Goal: Transaction & Acquisition: Purchase product/service

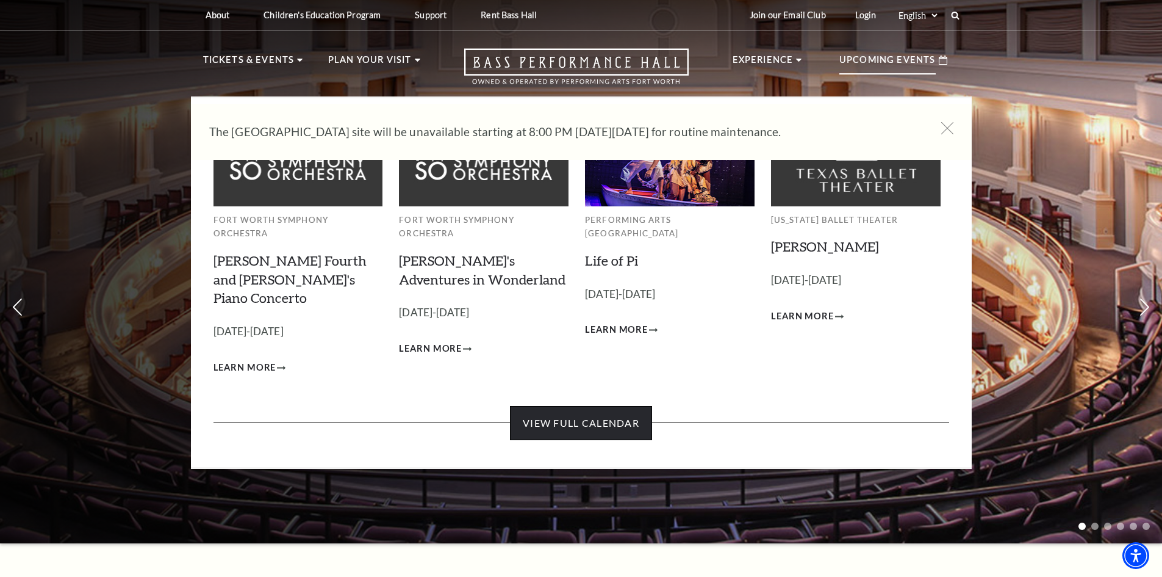
click at [566, 406] on link "View Full Calendar" at bounding box center [581, 423] width 142 height 34
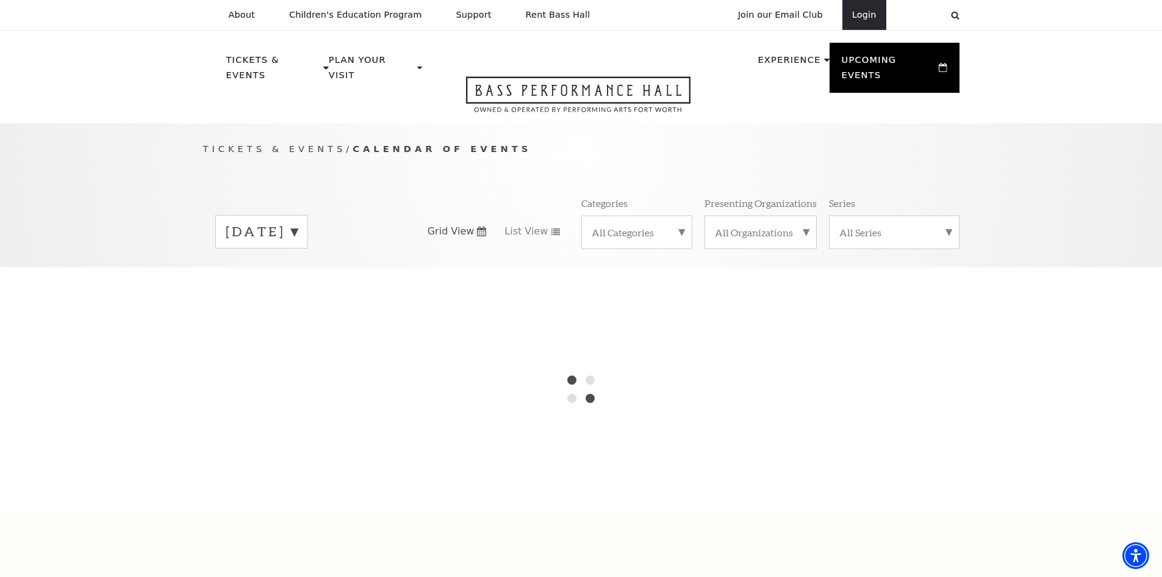
click at [864, 16] on link "Login" at bounding box center [865, 15] width 44 height 30
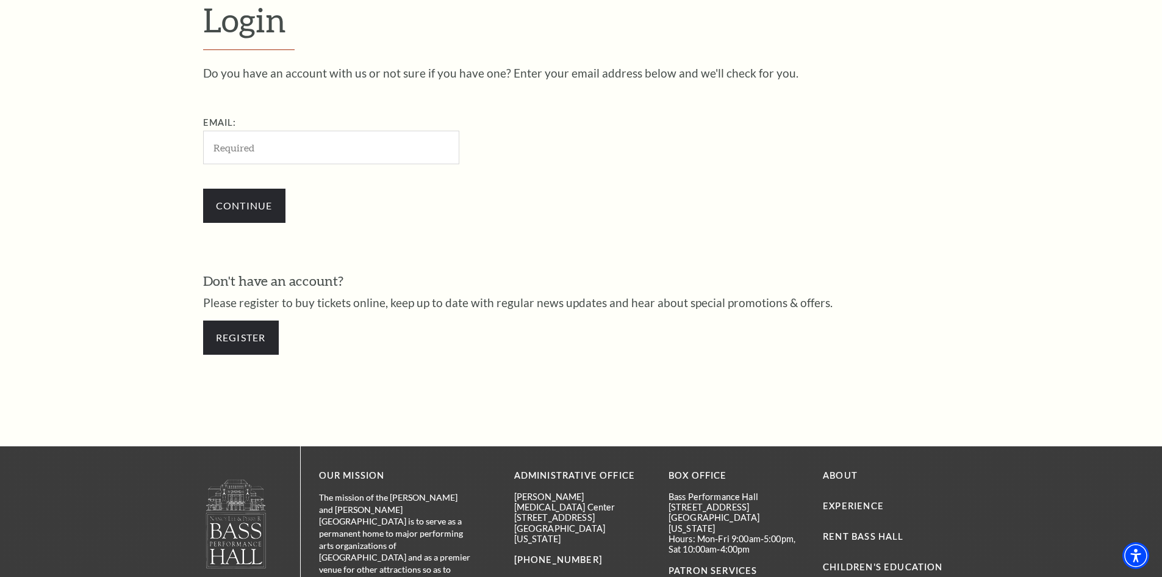
click at [240, 151] on input "Email:" at bounding box center [331, 148] width 256 height 34
type input "jimjsilva@msn.com"
click at [244, 211] on input "Continue" at bounding box center [244, 206] width 82 height 34
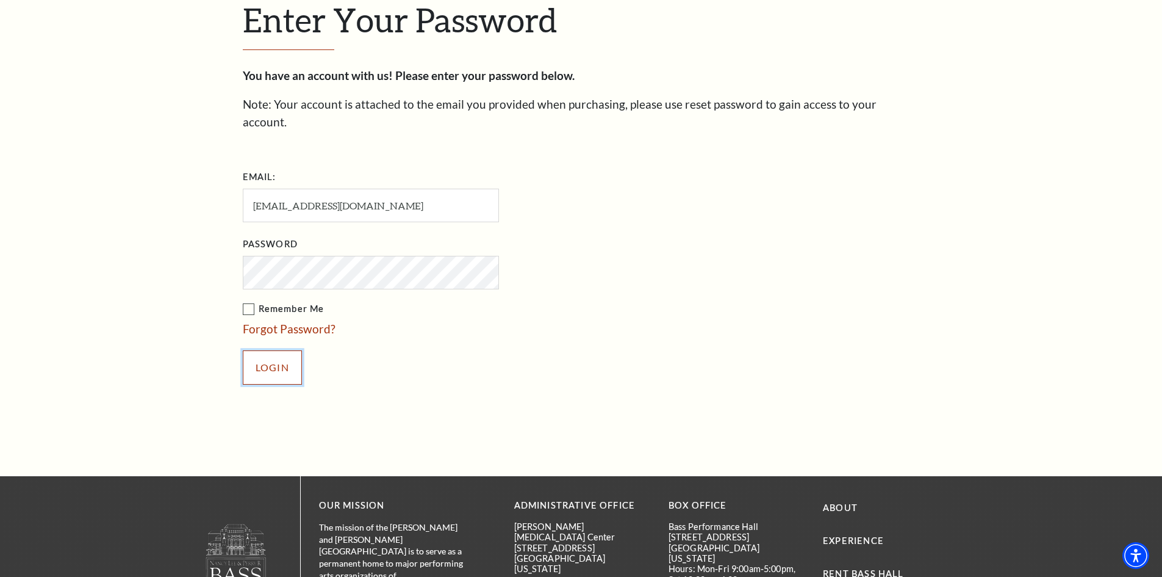
click at [275, 350] on input "Login" at bounding box center [272, 367] width 59 height 34
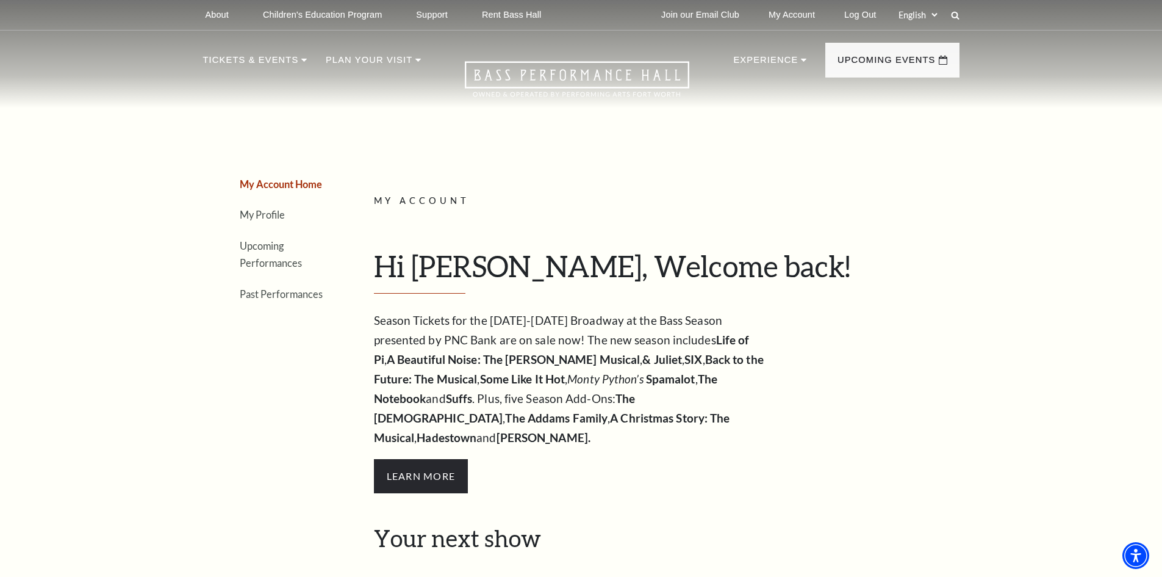
click at [266, 254] on li "Upcoming Performances" at bounding box center [284, 254] width 88 height 35
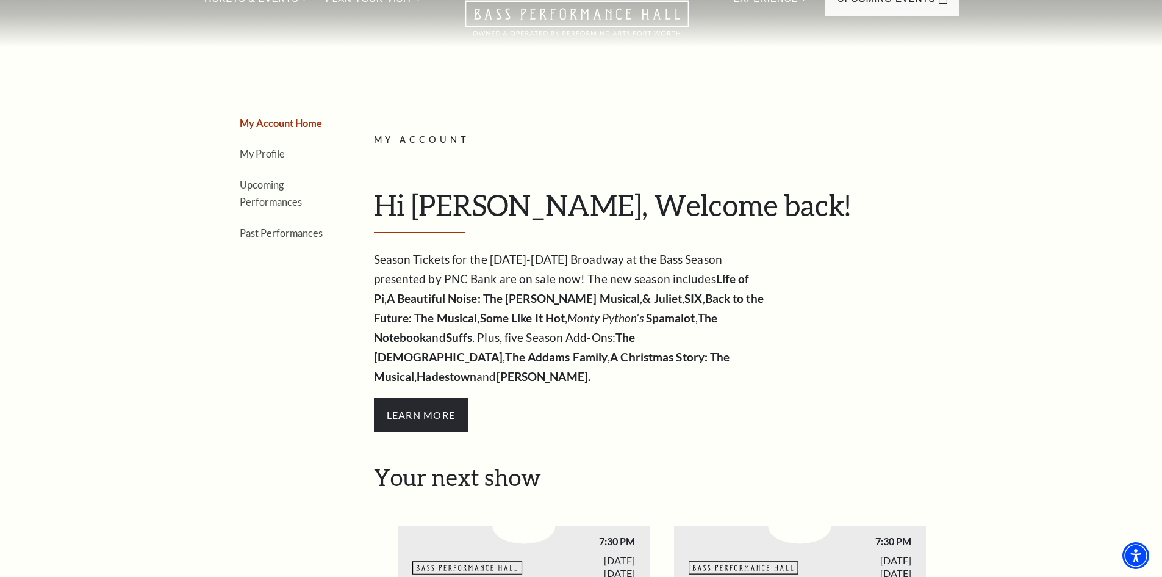
scroll to position [122, 0]
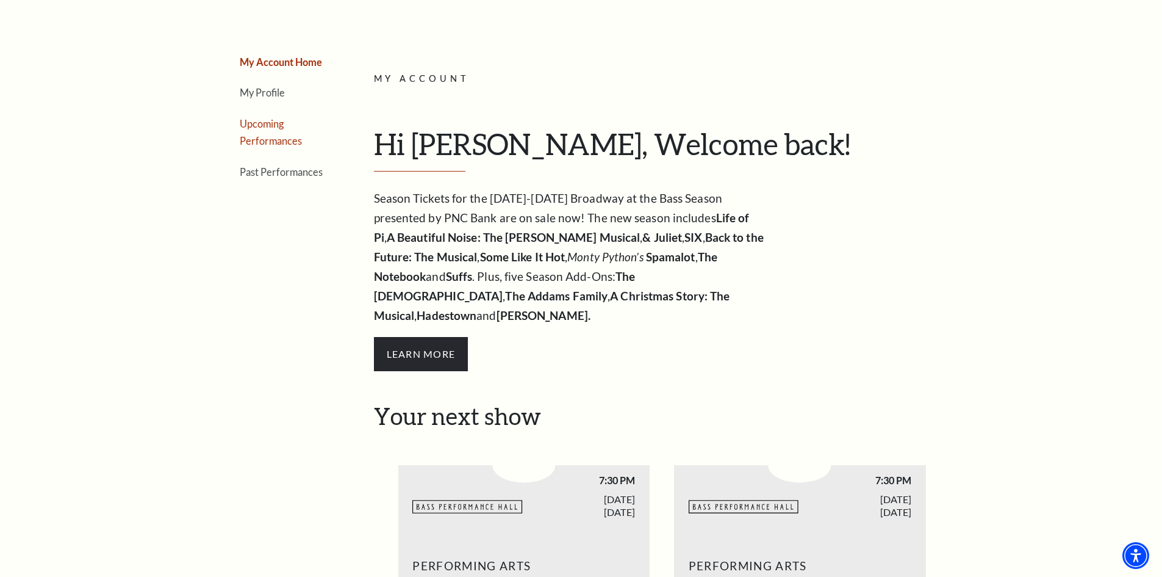
click at [272, 129] on link "Upcoming Performances" at bounding box center [271, 132] width 62 height 29
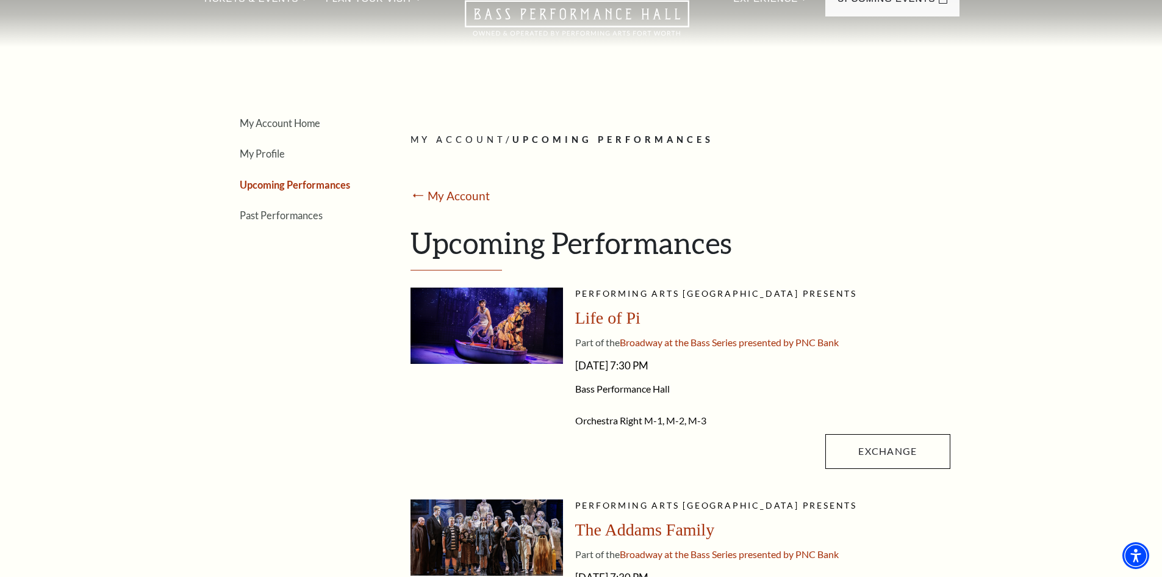
scroll to position [0, 0]
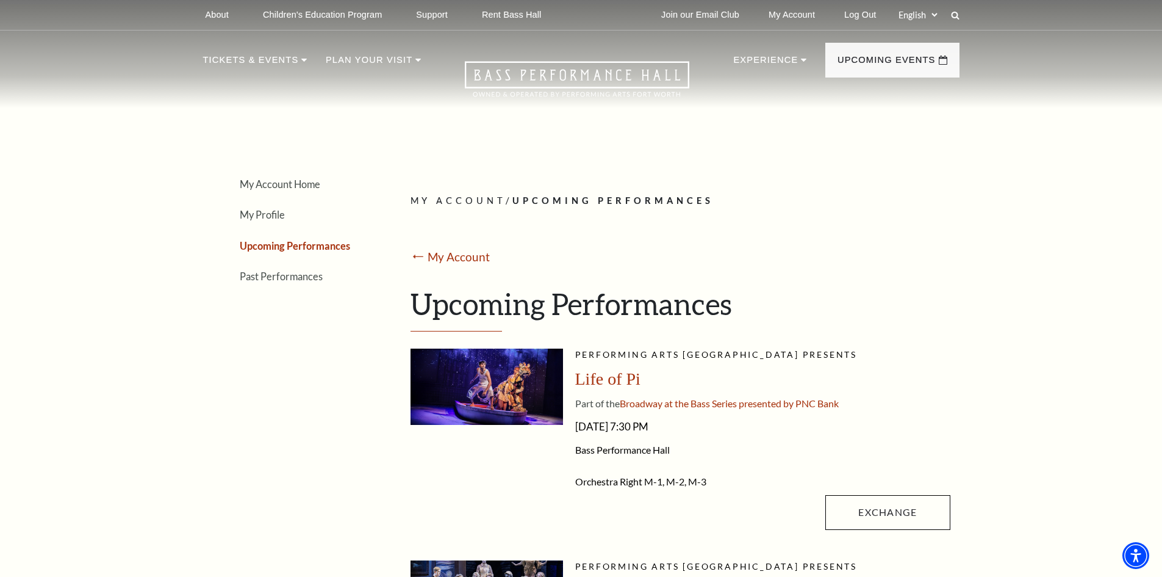
click at [956, 11] on icon at bounding box center [955, 15] width 9 height 9
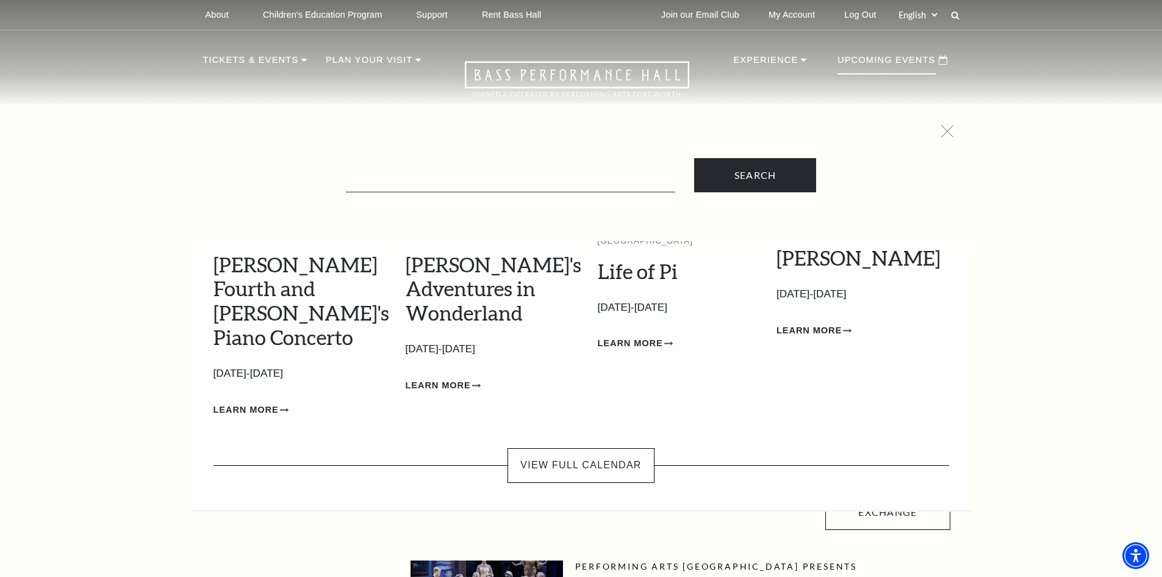
click at [858, 60] on p "Upcoming Events" at bounding box center [887, 63] width 98 height 22
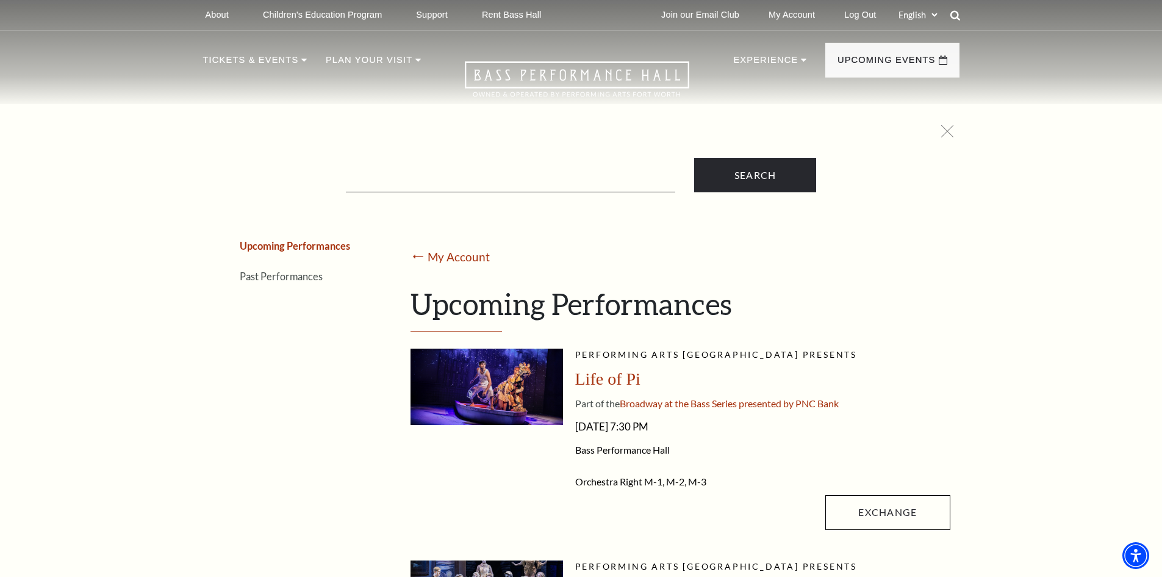
click at [956, 15] on icon at bounding box center [955, 15] width 11 height 11
click at [955, 14] on icon at bounding box center [955, 15] width 11 height 11
click at [383, 168] on input "Text field" at bounding box center [510, 179] width 329 height 25
type input "styx"
click at [694, 158] on input "Search" at bounding box center [755, 175] width 122 height 34
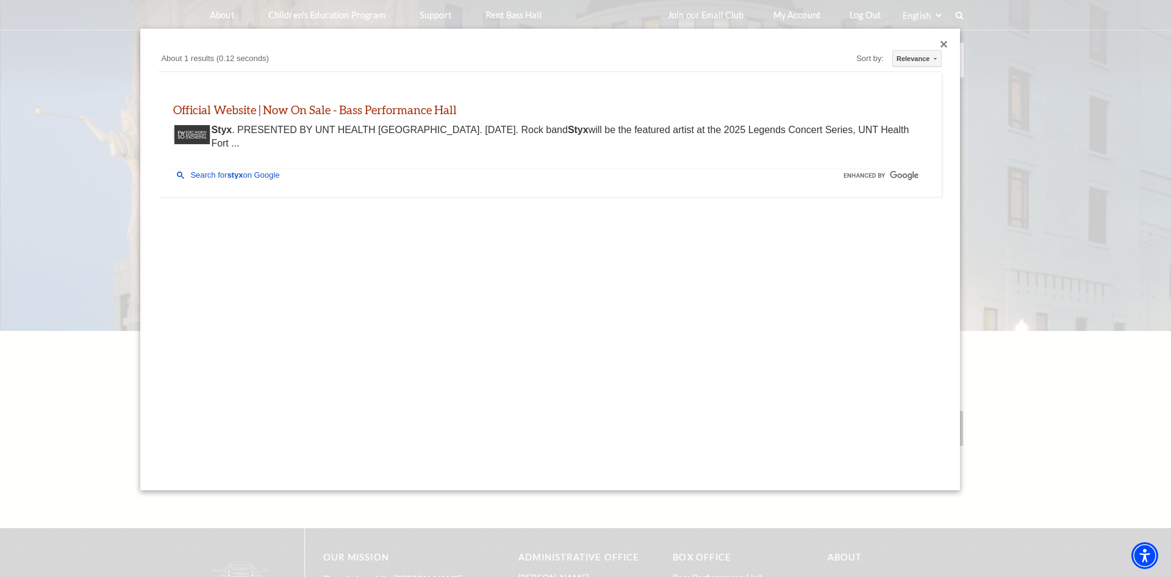
click at [245, 129] on div "Styx . PRESENTED BY UNT HEALTH FORT WORTH. October 22, 2025. Rock band Styx wil…" at bounding box center [546, 136] width 737 height 27
click at [257, 113] on link "Official Website | Now On Sale - Bass Performance Hall" at bounding box center [315, 109] width 284 height 14
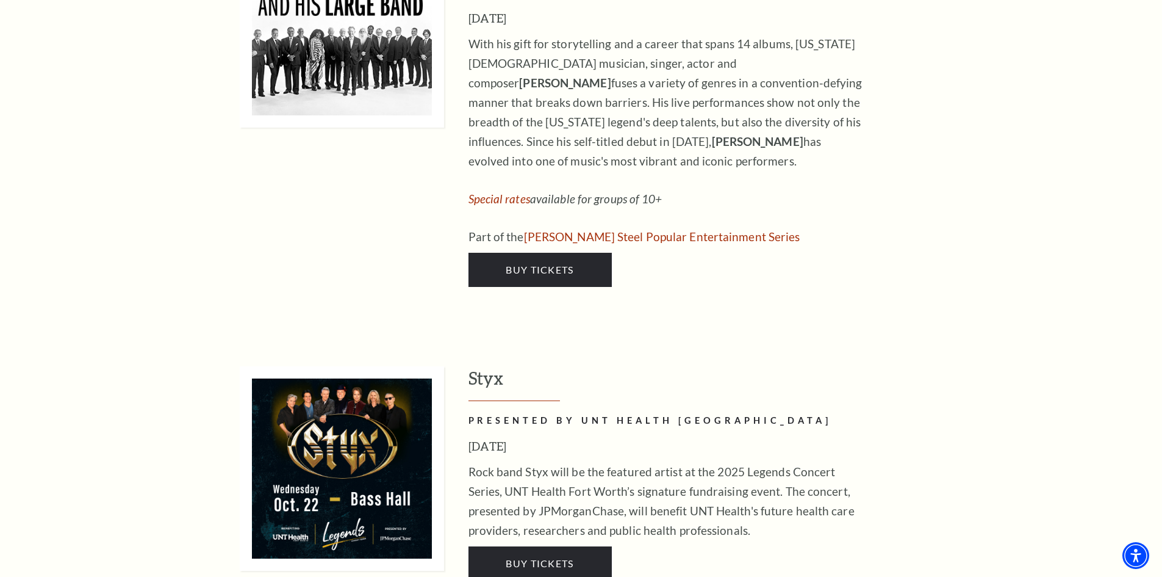
scroll to position [2318, 0]
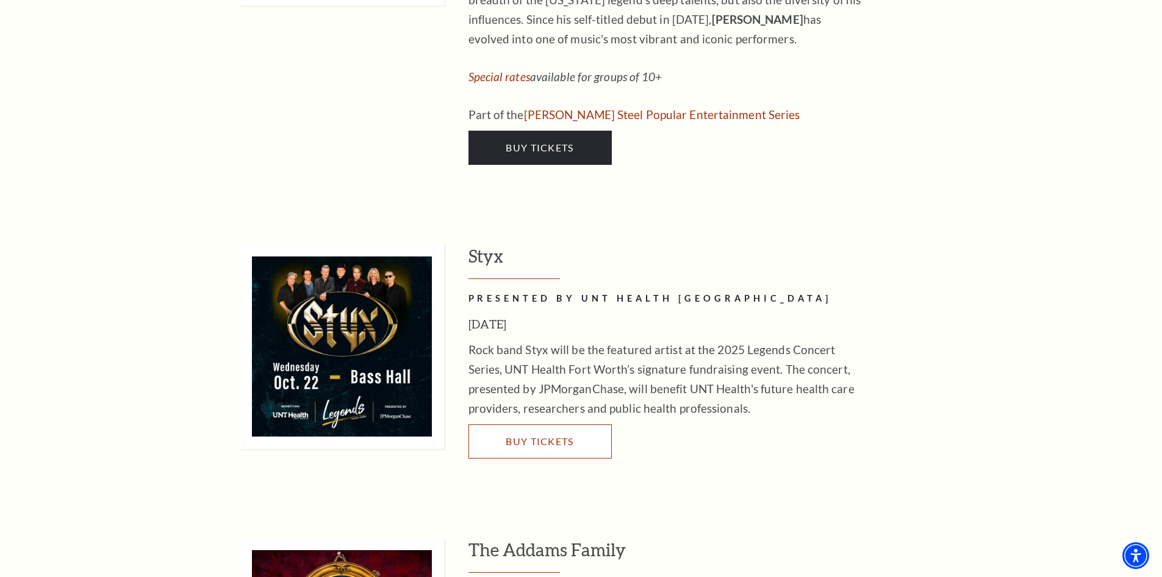
click at [525, 435] on span "Buy Tickets" at bounding box center [540, 441] width 68 height 12
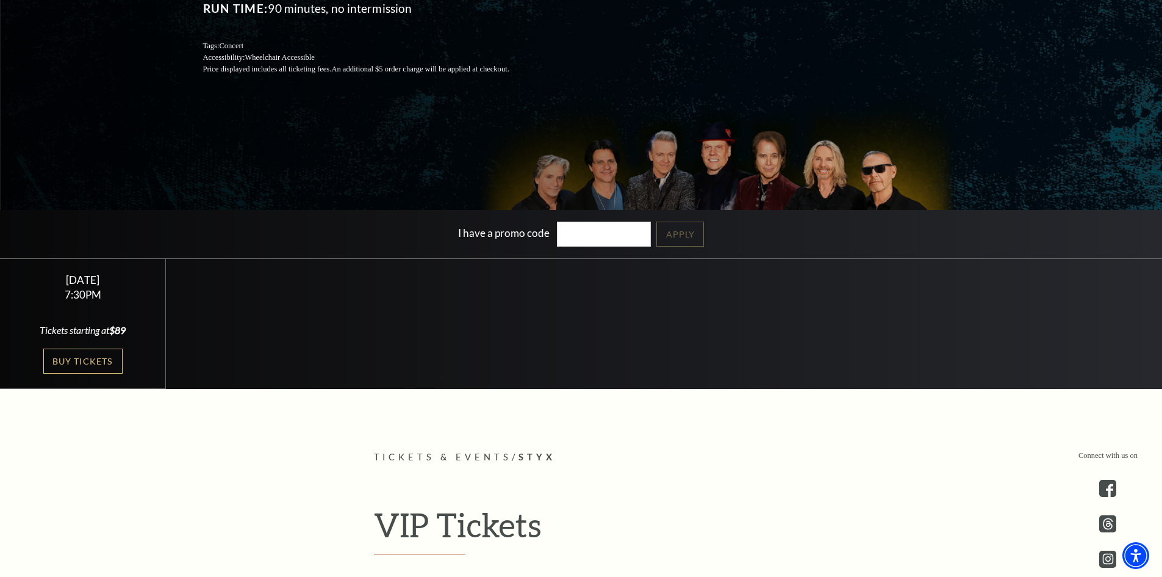
scroll to position [305, 0]
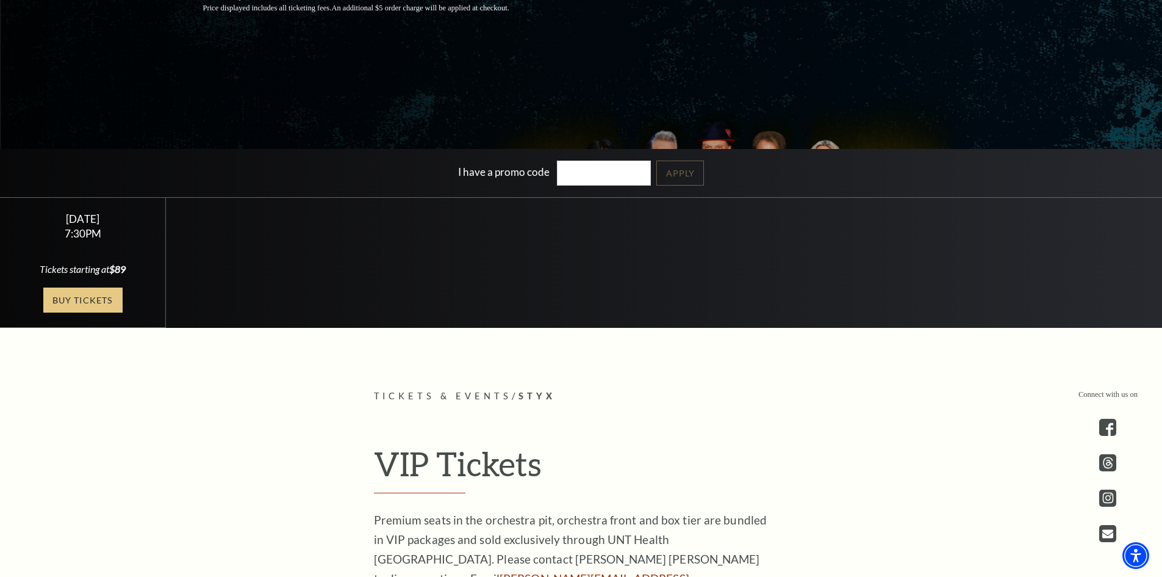
click at [81, 294] on link "Buy Tickets" at bounding box center [82, 299] width 79 height 25
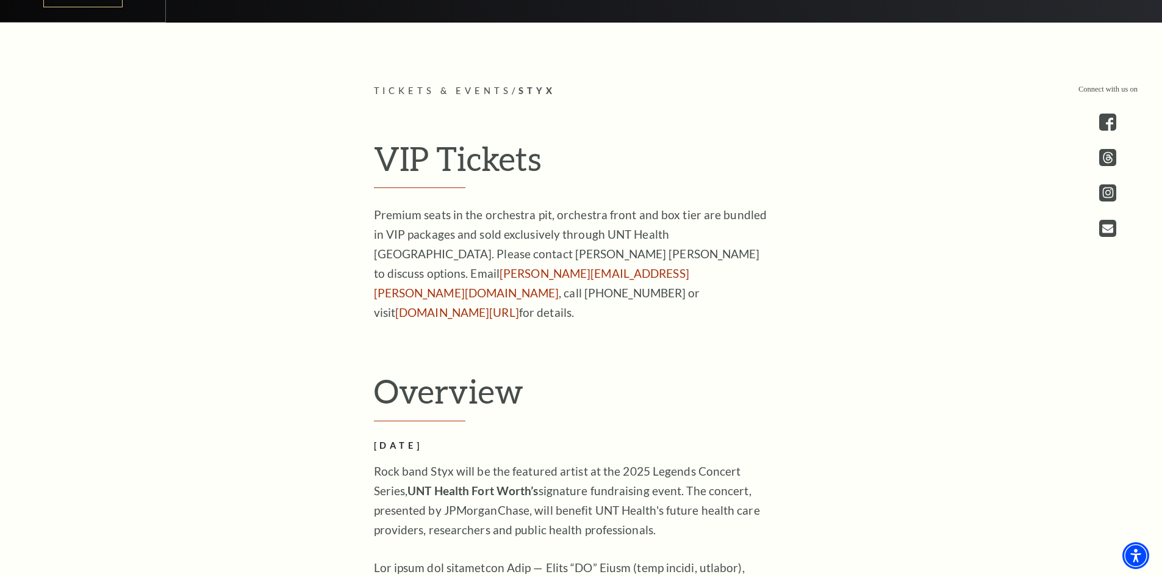
scroll to position [732, 0]
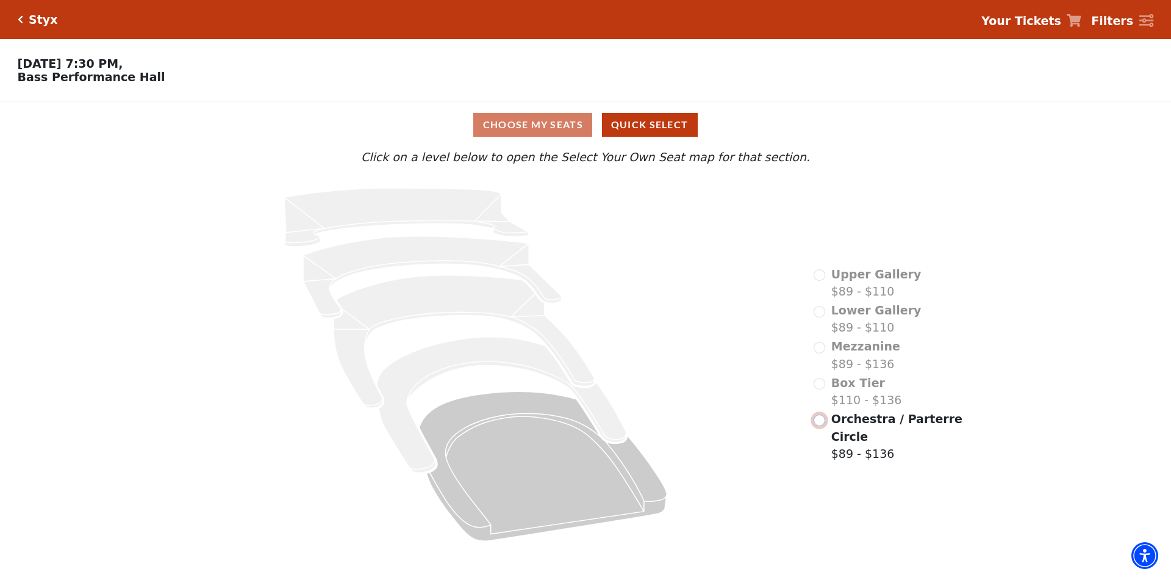
click at [821, 420] on input "Orchestra / Parterre Circle$89 - $136\a" at bounding box center [820, 420] width 12 height 12
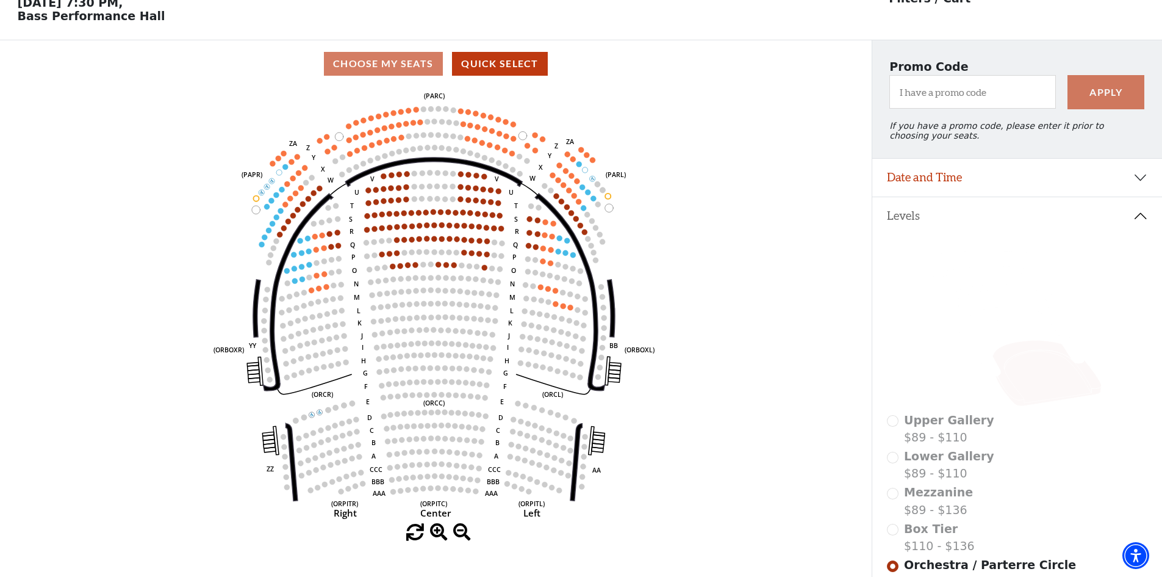
scroll to position [122, 0]
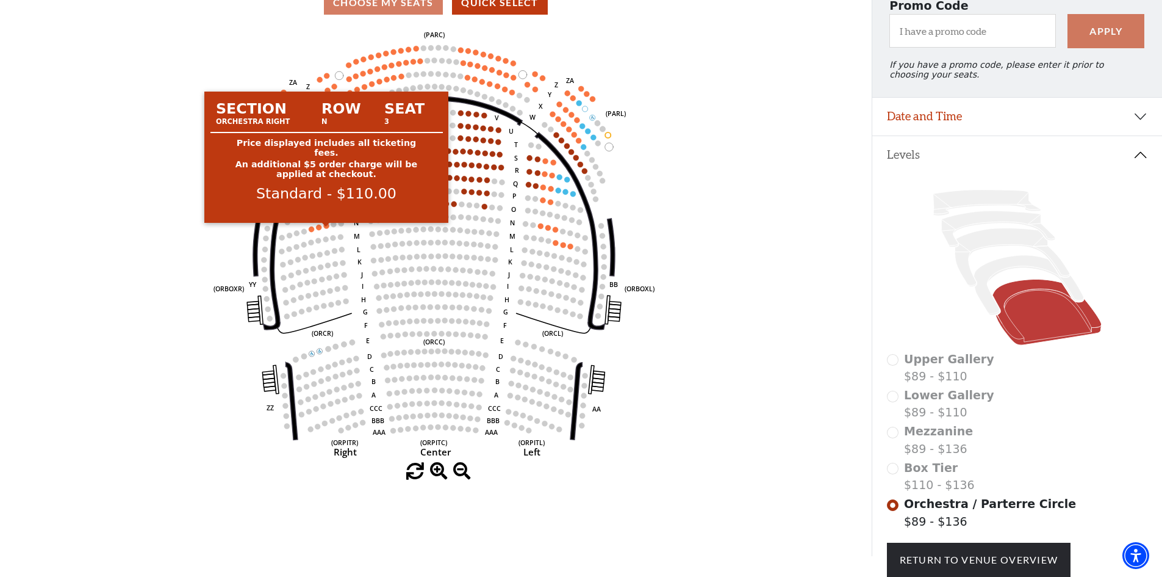
click at [326, 228] on circle at bounding box center [326, 225] width 5 height 5
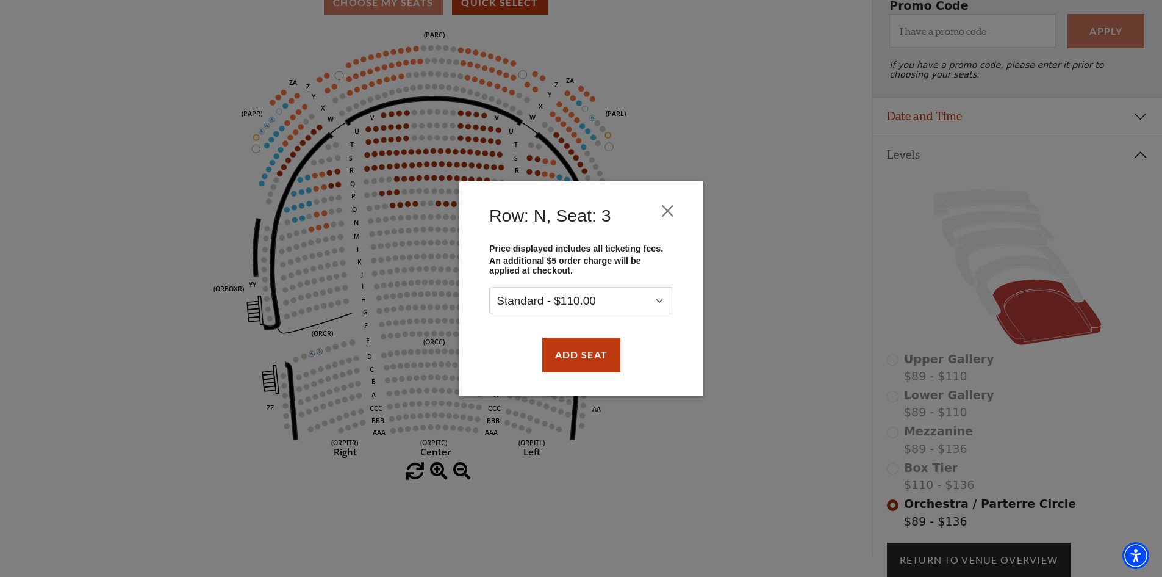
click at [813, 264] on div "Row: N, Seat: 3 Price displayed includes all ticketing fees. An additional $5 o…" at bounding box center [581, 288] width 1162 height 577
click at [667, 210] on button "Close" at bounding box center [667, 210] width 23 height 23
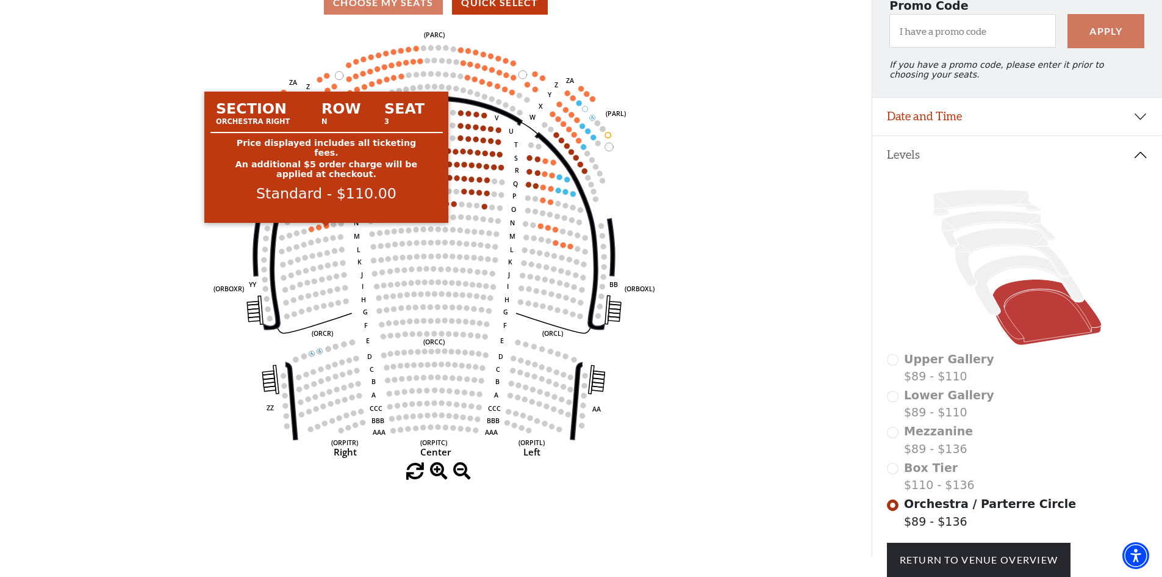
click at [326, 228] on circle at bounding box center [326, 225] width 5 height 5
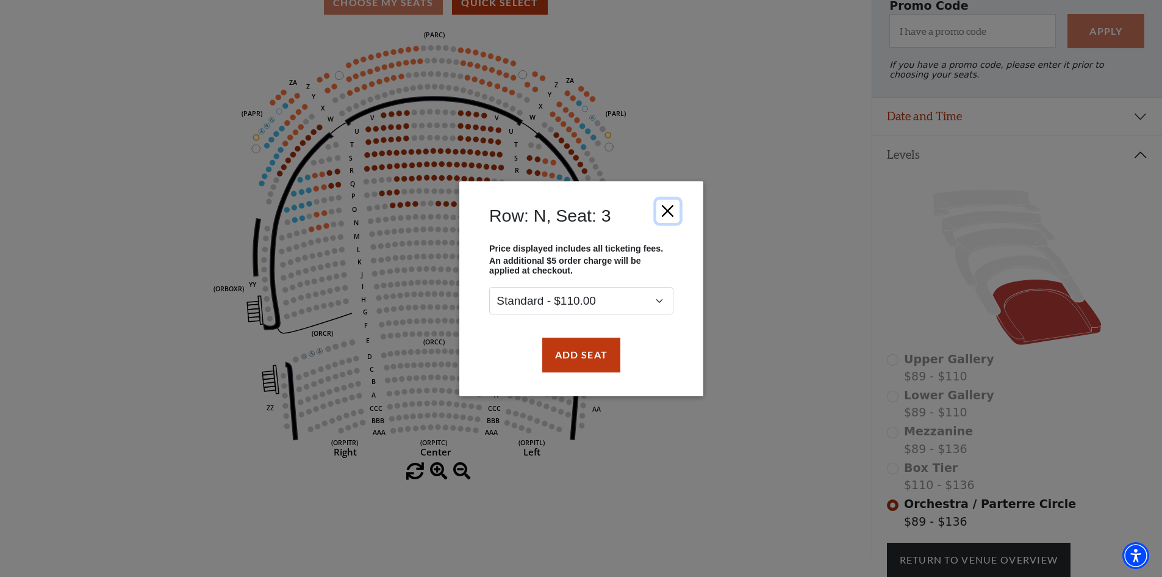
click at [671, 214] on button "Close" at bounding box center [667, 210] width 23 height 23
